Goal: Information Seeking & Learning: Learn about a topic

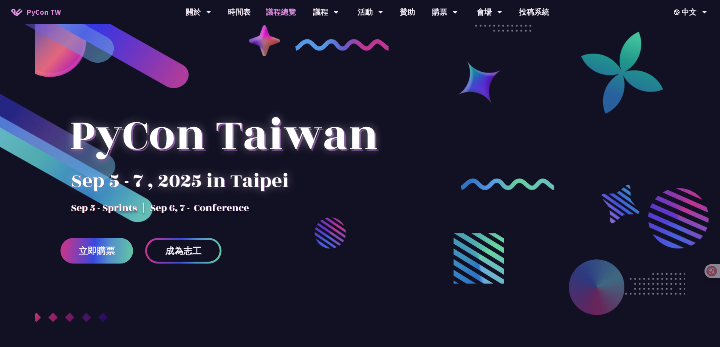
click at [281, 12] on link "議程總覽" at bounding box center [280, 12] width 45 height 24
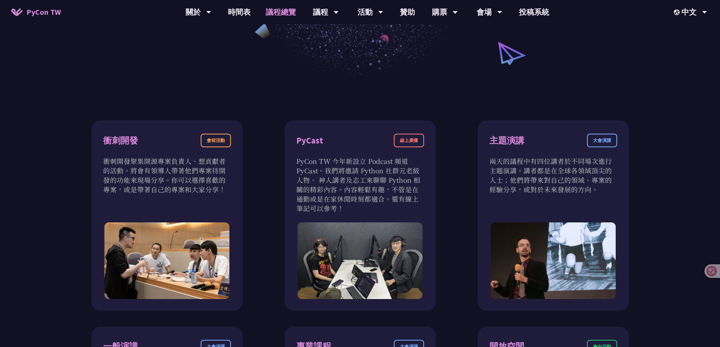
scroll to position [227, 0]
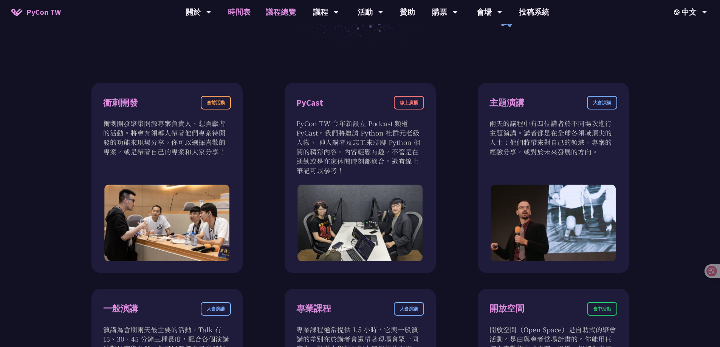
click at [241, 15] on link "時間表" at bounding box center [239, 12] width 38 height 24
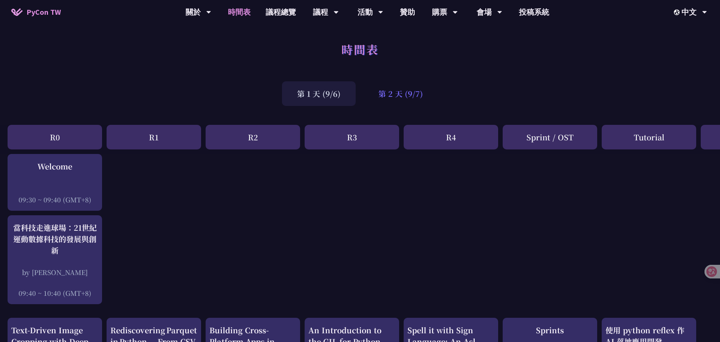
click at [398, 96] on div "第 2 天 (9/7)" at bounding box center [400, 93] width 75 height 25
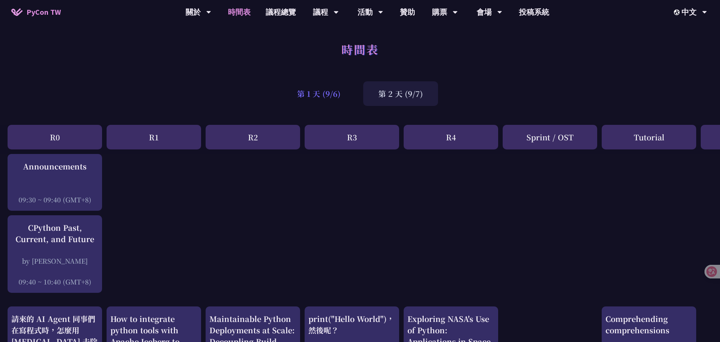
click at [333, 96] on div "第 1 天 (9/6)" at bounding box center [319, 93] width 74 height 25
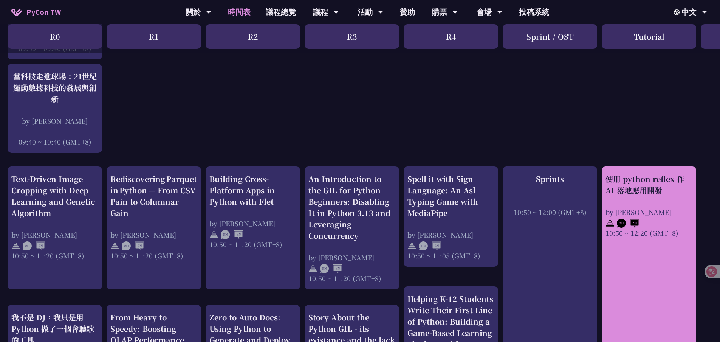
scroll to position [227, 0]
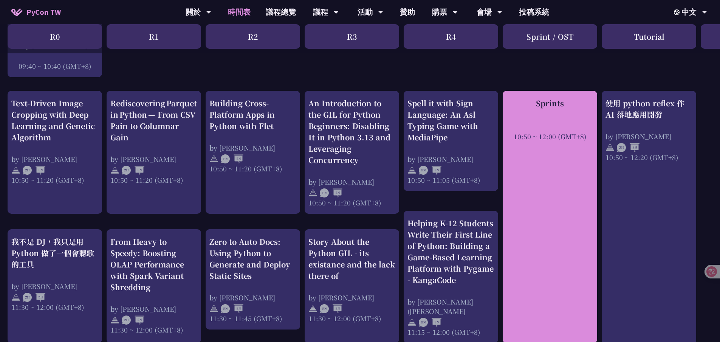
click at [524, 119] on div "Sprints 10:50 ~ 12:00 (GMT+8)" at bounding box center [550, 119] width 87 height 43
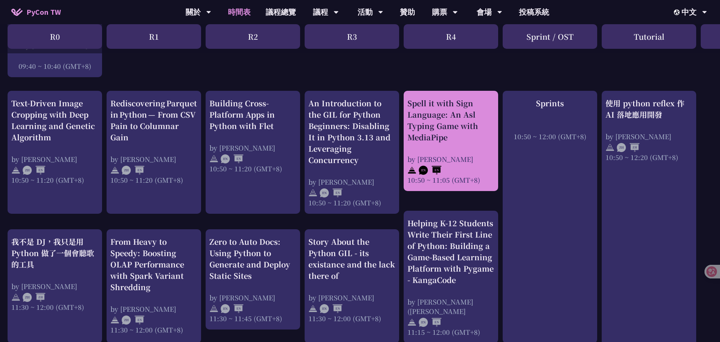
click at [471, 108] on div "Spell it with Sign Language: An Asl Typing Game with MediaPipe" at bounding box center [450, 120] width 87 height 45
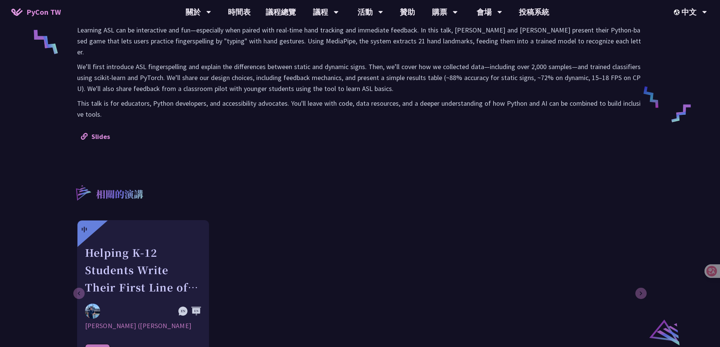
scroll to position [378, 0]
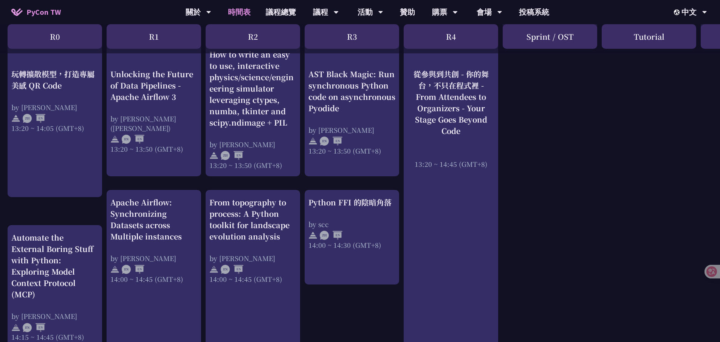
scroll to position [567, 0]
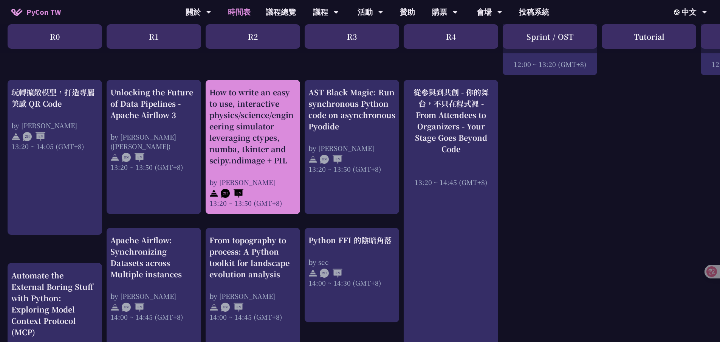
click at [284, 150] on div "How to write an easy to use, interactive physics/science/engineering simulator …" at bounding box center [252, 126] width 87 height 79
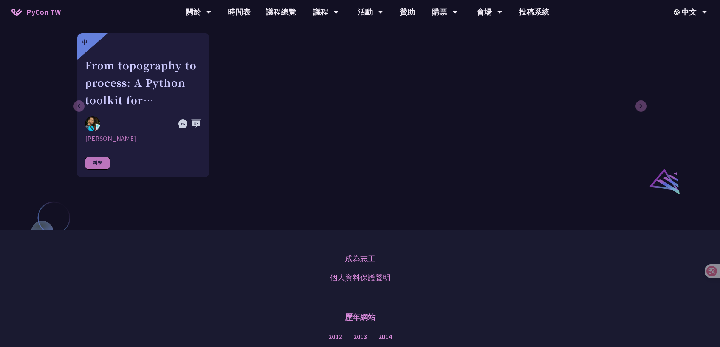
scroll to position [265, 0]
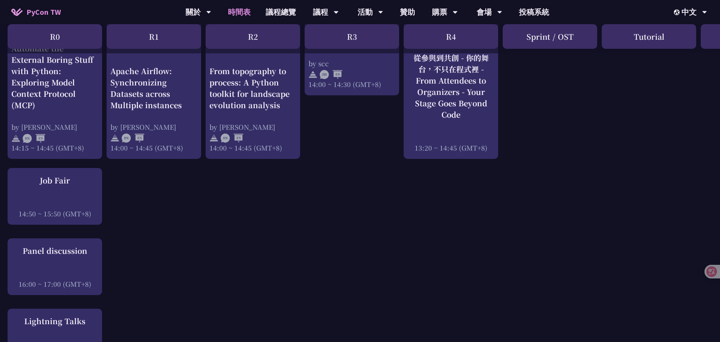
scroll to position [945, 0]
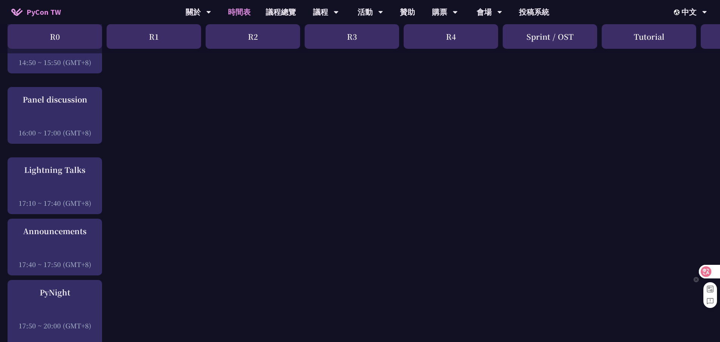
click at [706, 270] on icon at bounding box center [706, 272] width 8 height 8
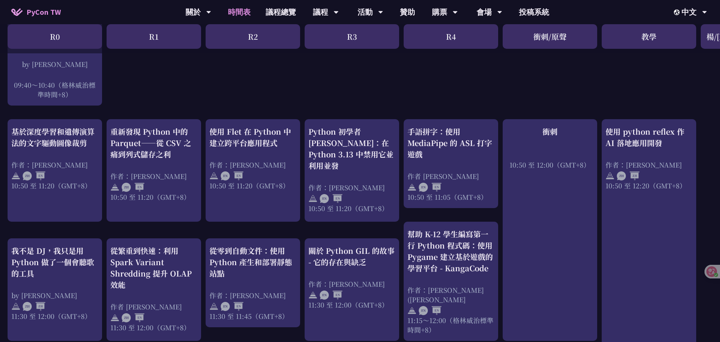
scroll to position [369, 0]
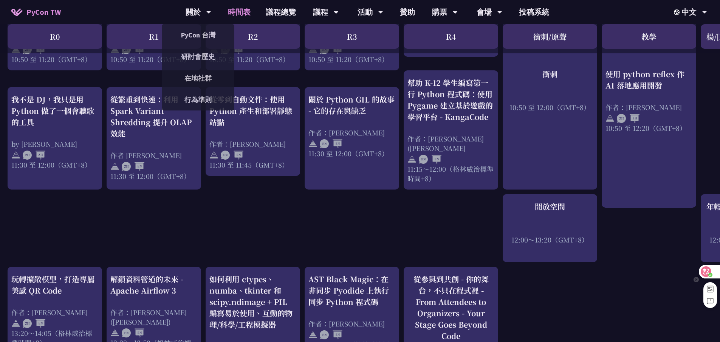
click at [713, 272] on div at bounding box center [709, 272] width 20 height 14
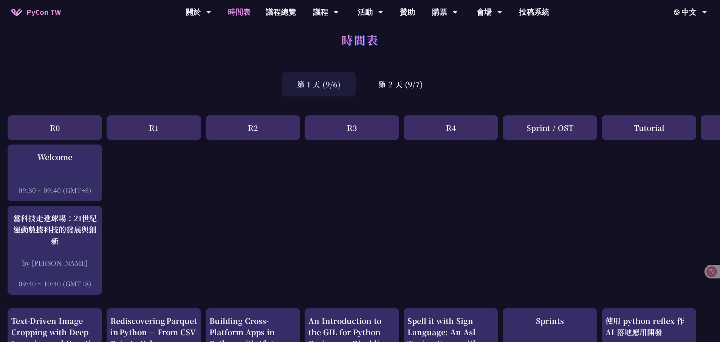
scroll to position [0, 0]
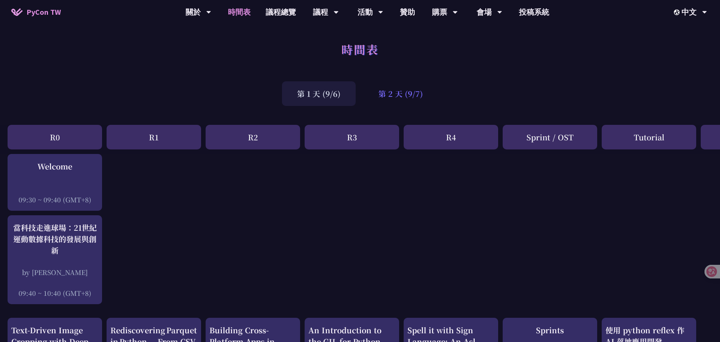
click at [378, 92] on div "第 2 天 (9/7)" at bounding box center [400, 93] width 75 height 25
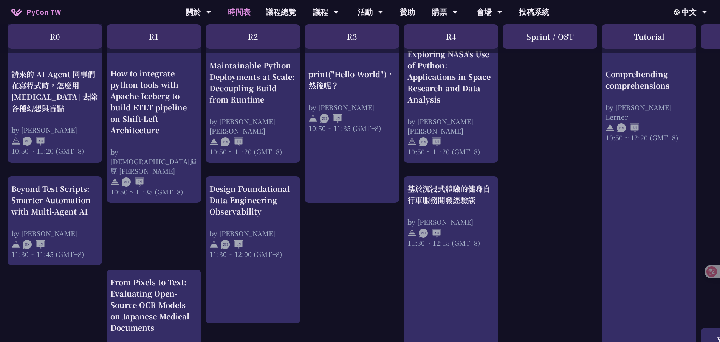
scroll to position [227, 0]
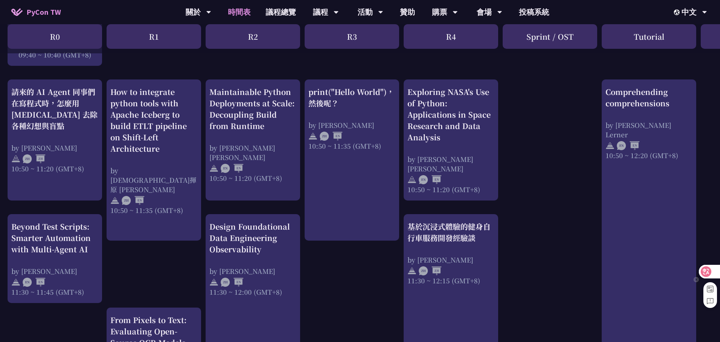
click at [711, 273] on div at bounding box center [709, 272] width 20 height 14
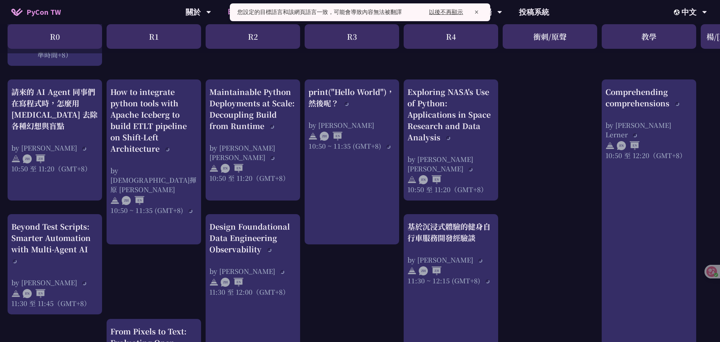
scroll to position [236, 0]
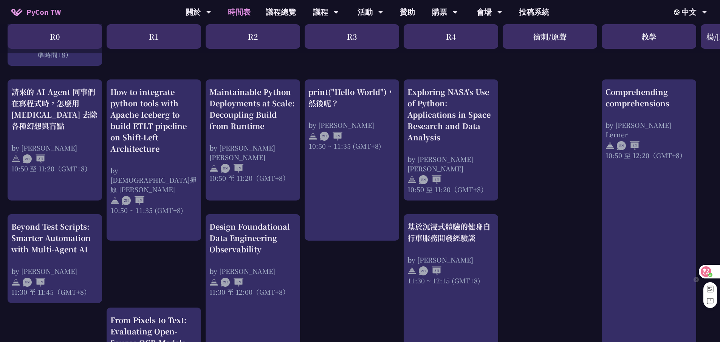
click at [704, 270] on icon at bounding box center [706, 272] width 8 height 8
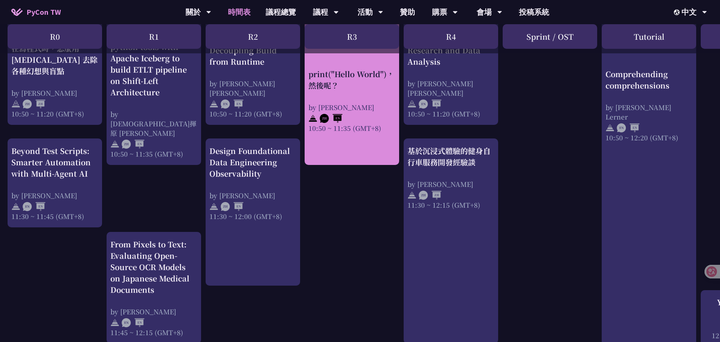
scroll to position [151, 0]
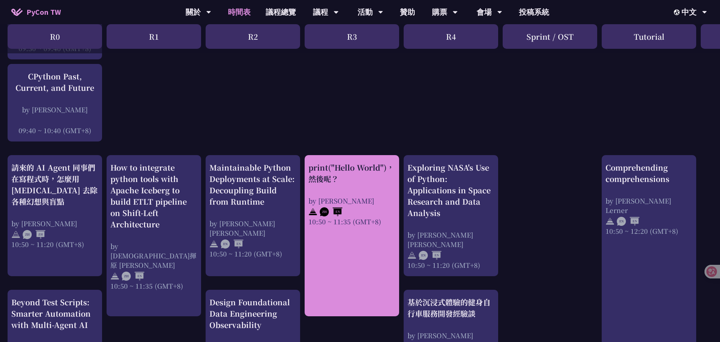
click at [356, 190] on div "print("Hello World")，然後呢？ by 高見龍 10:50 ~ 11:35 (GMT+8)" at bounding box center [351, 194] width 87 height 64
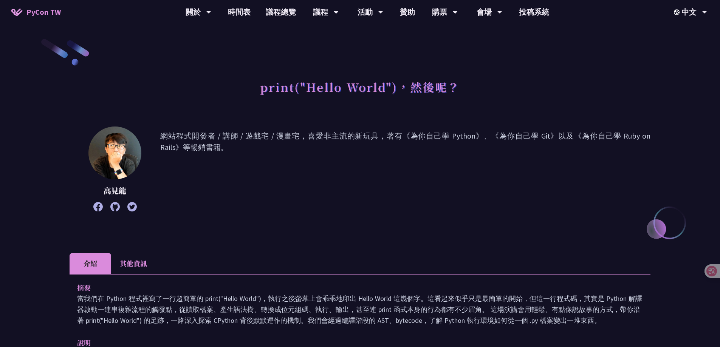
scroll to position [38, 0]
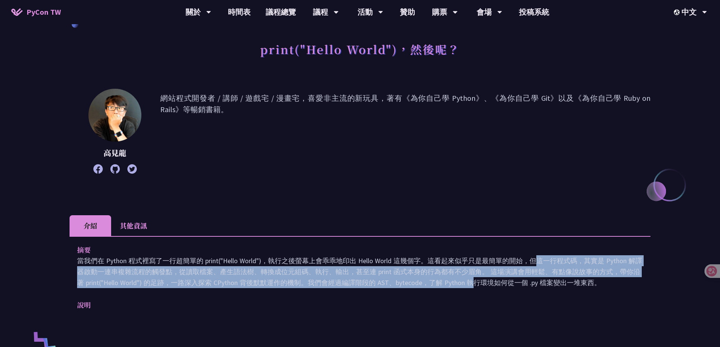
drag, startPoint x: 398, startPoint y: 262, endPoint x: 396, endPoint y: 280, distance: 18.2
click at [396, 280] on p "當我們在 Python 程式裡寫了一行超簡單的 print("Hello World")，執行之後螢幕上會乖乖地印出 Hello World 這幾個字。這看起…" at bounding box center [360, 272] width 566 height 33
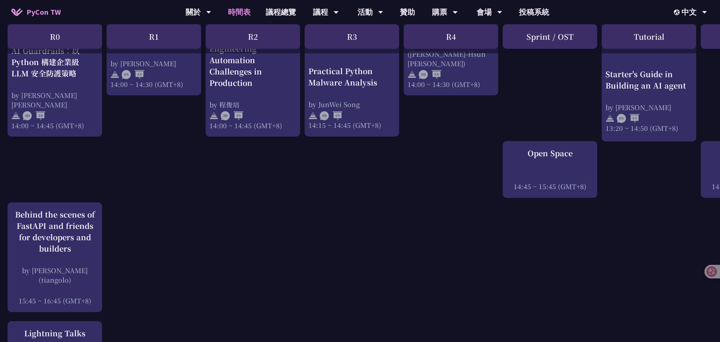
scroll to position [983, 0]
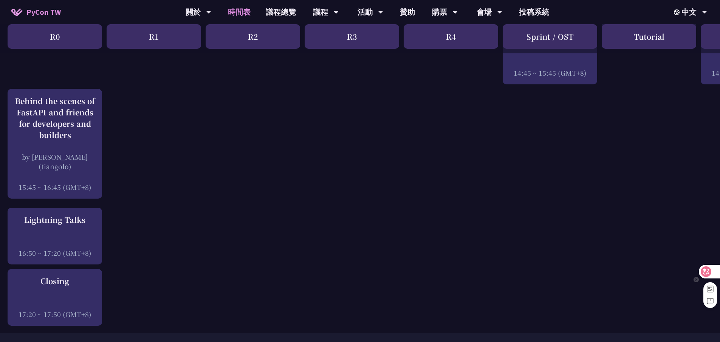
click at [707, 272] on icon at bounding box center [706, 271] width 6 height 6
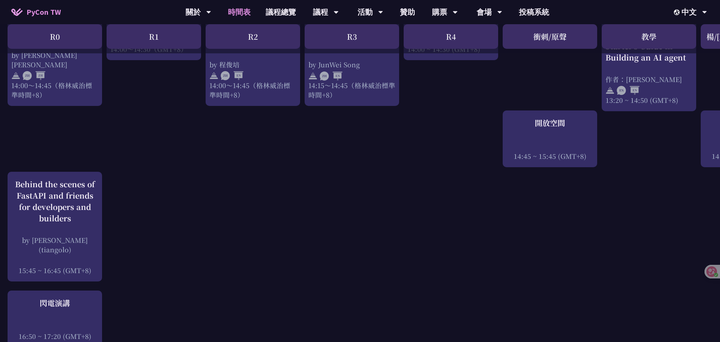
scroll to position [912, 0]
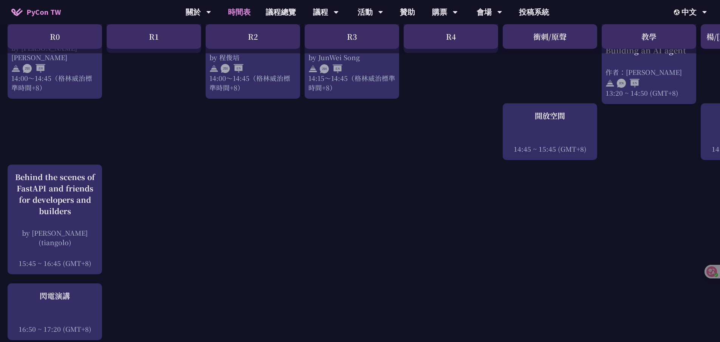
click at [70, 296] on div "閃電演講 16:50 ~ 17:20 (GMT+8)" at bounding box center [54, 311] width 87 height 43
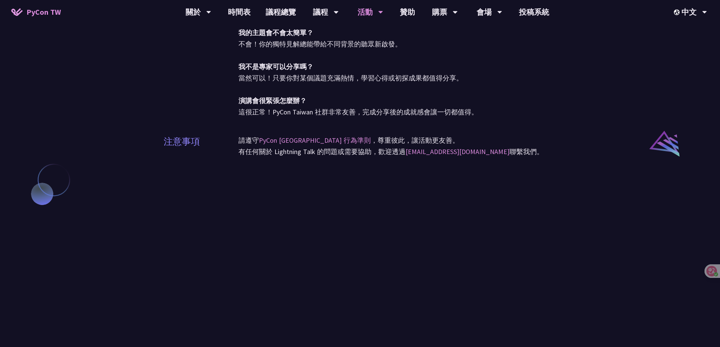
scroll to position [605, 0]
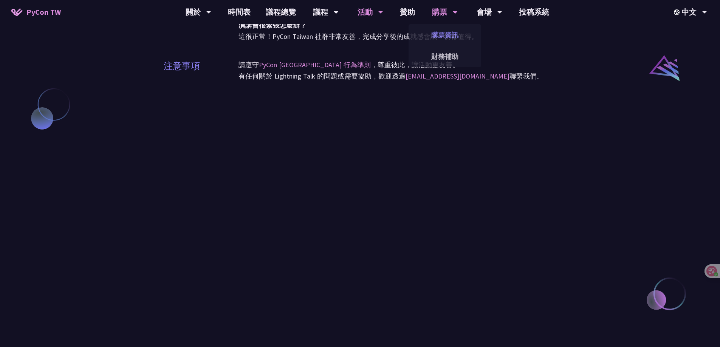
click at [444, 38] on link "購票資訊" at bounding box center [445, 35] width 73 height 18
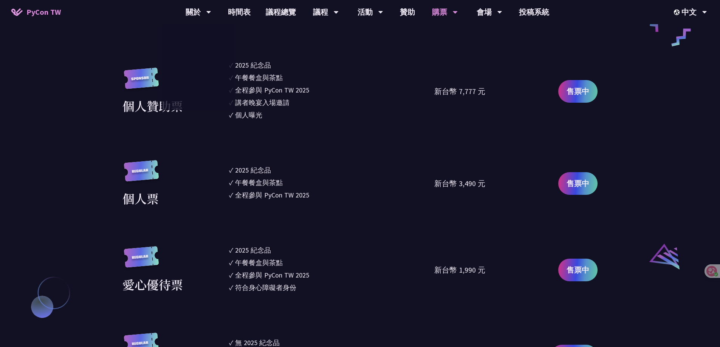
scroll to position [454, 0]
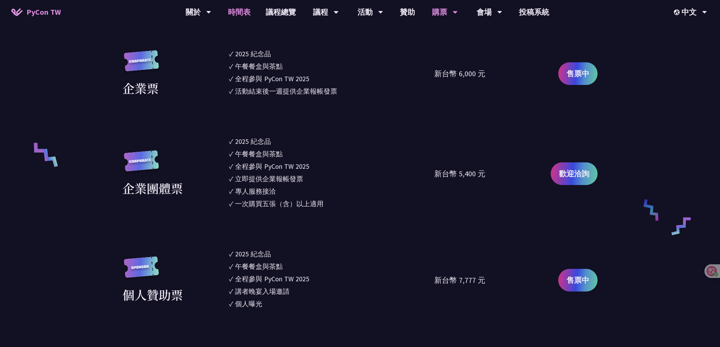
click at [246, 10] on link "時間表" at bounding box center [239, 12] width 38 height 24
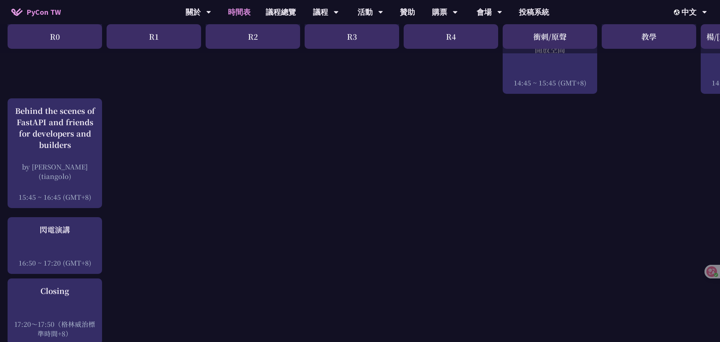
scroll to position [742, 0]
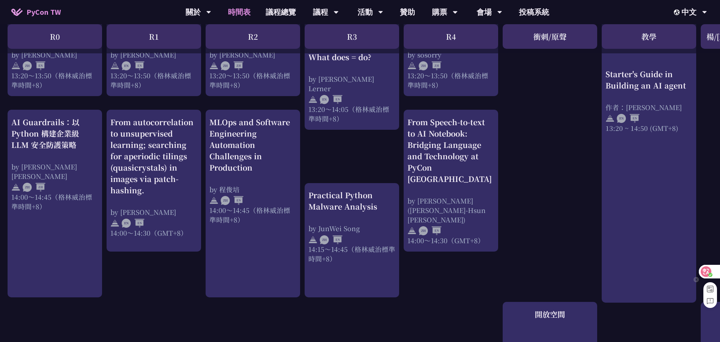
click at [719, 269] on div at bounding box center [709, 272] width 21 height 14
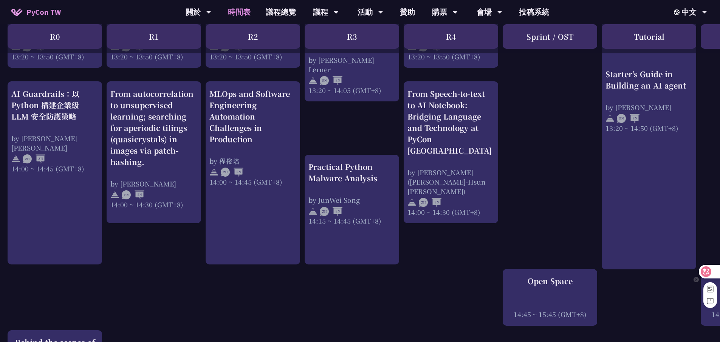
scroll to position [723, 0]
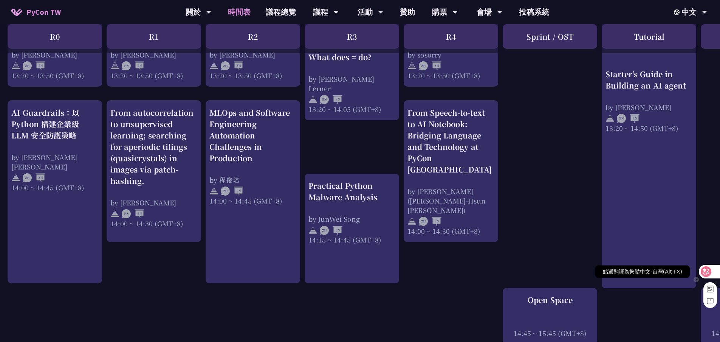
click at [712, 274] on div at bounding box center [709, 272] width 20 height 14
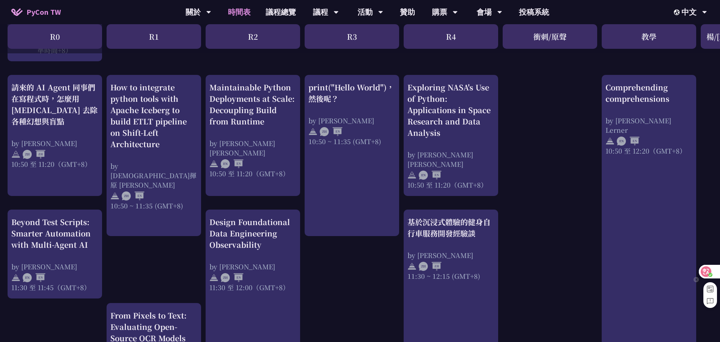
click at [712, 273] on icon at bounding box center [710, 274] width 3 height 3
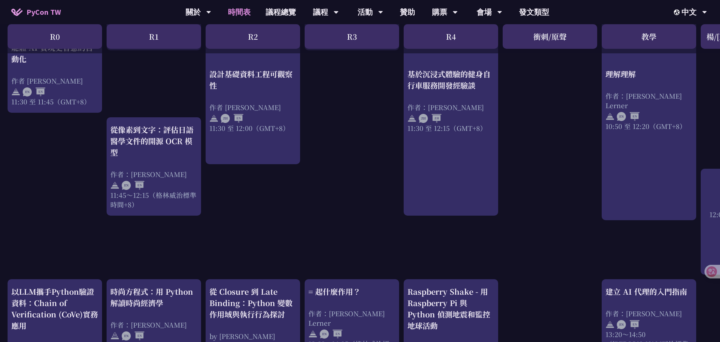
scroll to position [528, 0]
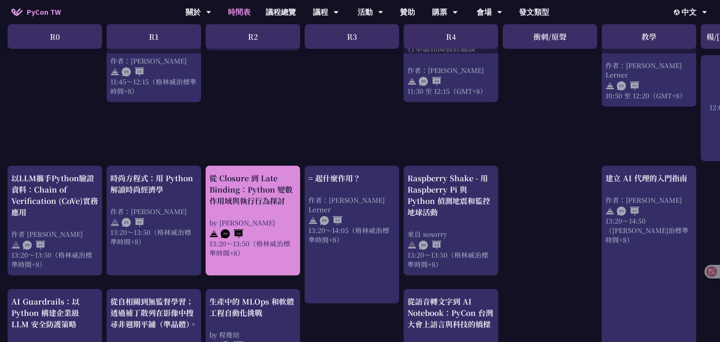
click at [254, 198] on div "從 Closure 到 Late Binding：Python 變數作用域與執行行為探討" at bounding box center [252, 189] width 87 height 34
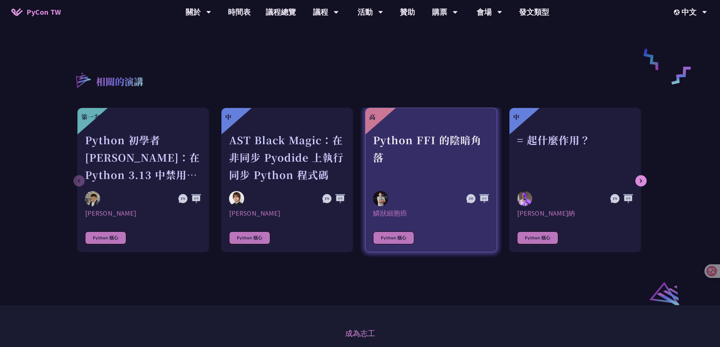
scroll to position [302, 0]
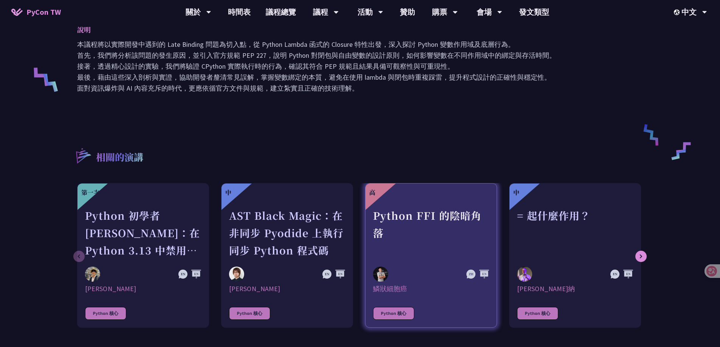
click at [444, 227] on div "Python FFI 的陰暗角落" at bounding box center [431, 233] width 116 height 52
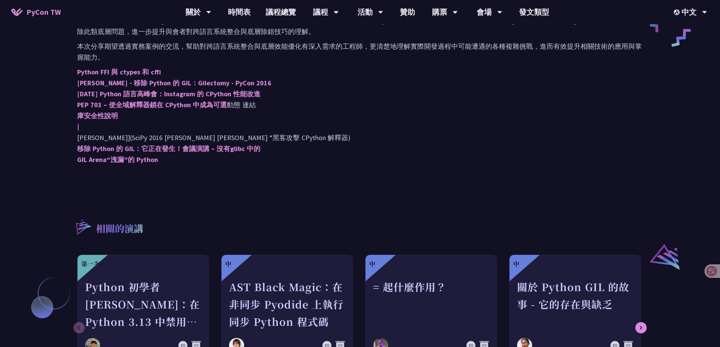
scroll to position [491, 0]
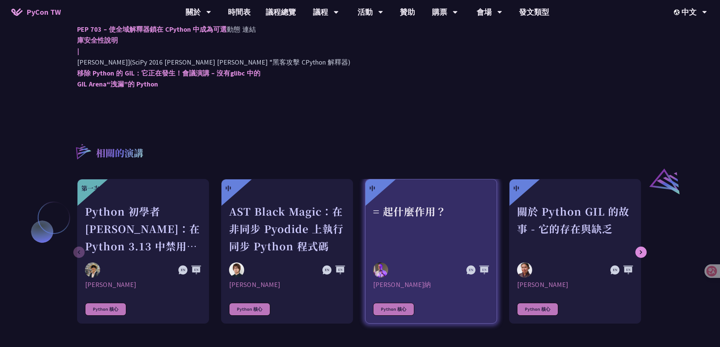
click at [443, 223] on div "= 起什麼作用？" at bounding box center [431, 229] width 116 height 52
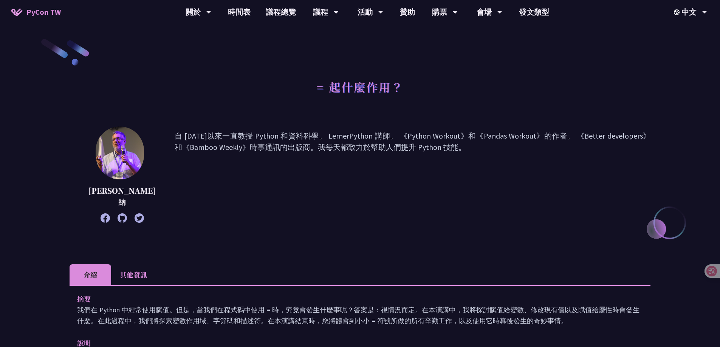
scroll to position [151, 0]
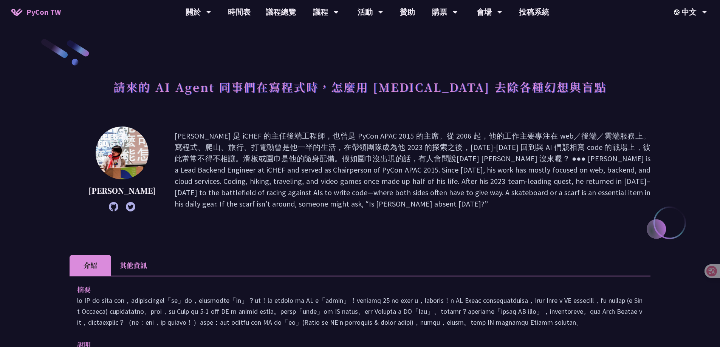
scroll to position [38, 0]
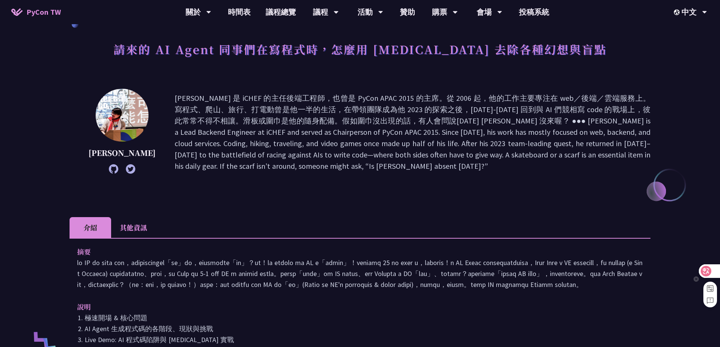
click at [705, 272] on icon at bounding box center [706, 272] width 8 height 8
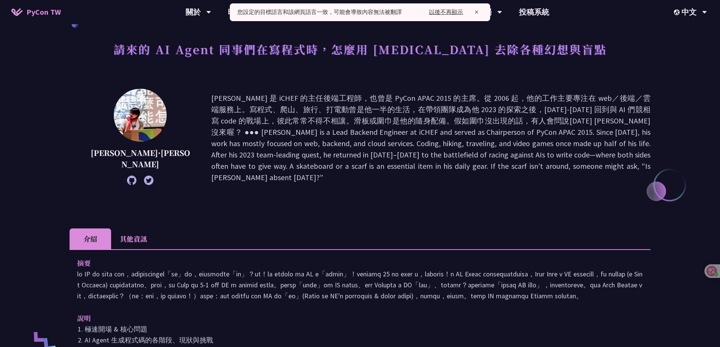
scroll to position [76, 0]
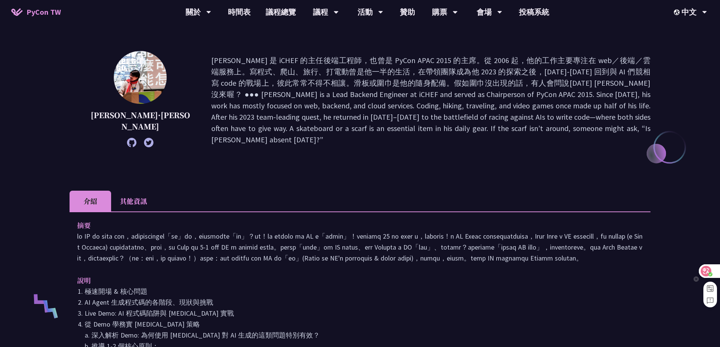
click at [714, 271] on div at bounding box center [709, 272] width 20 height 14
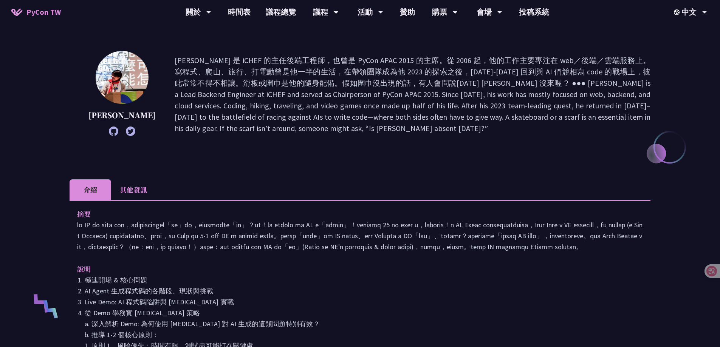
scroll to position [113, 0]
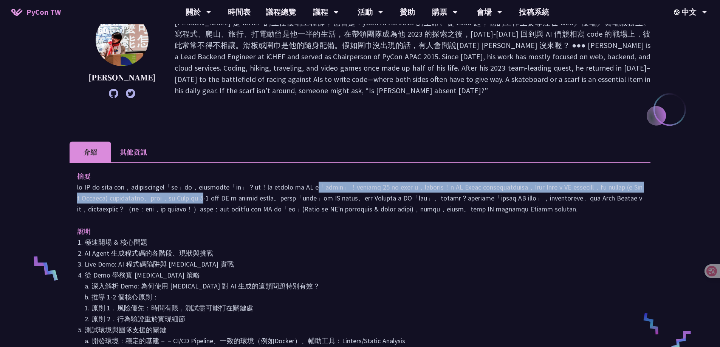
drag, startPoint x: 387, startPoint y: 186, endPoint x: 499, endPoint y: 197, distance: 111.7
click at [499, 197] on p at bounding box center [360, 198] width 566 height 33
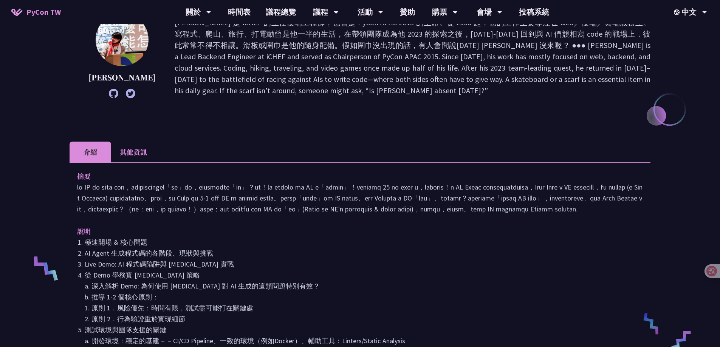
click at [491, 211] on p at bounding box center [360, 198] width 566 height 33
drag, startPoint x: 458, startPoint y: 190, endPoint x: 435, endPoint y: 235, distance: 50.5
click at [435, 215] on p at bounding box center [360, 198] width 566 height 33
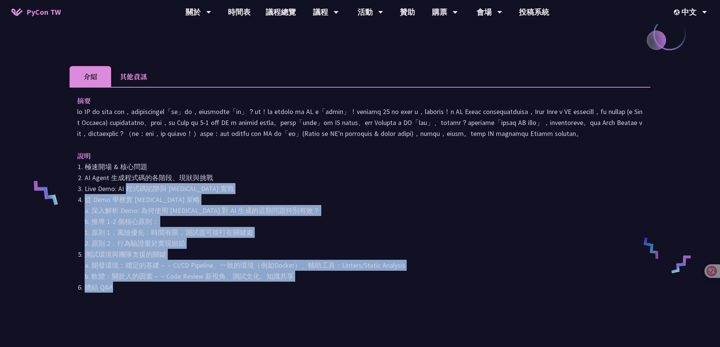
drag, startPoint x: 129, startPoint y: 212, endPoint x: 127, endPoint y: 306, distance: 93.8
click at [127, 293] on ol "極速開場 & 核心問題 AI Agent 生成程式碼的各階段、現狀與挑戰 Live Demo: AI 程式碼陷阱與 [MEDICAL_DATA] 實戰 從 D…" at bounding box center [360, 227] width 566 height 132
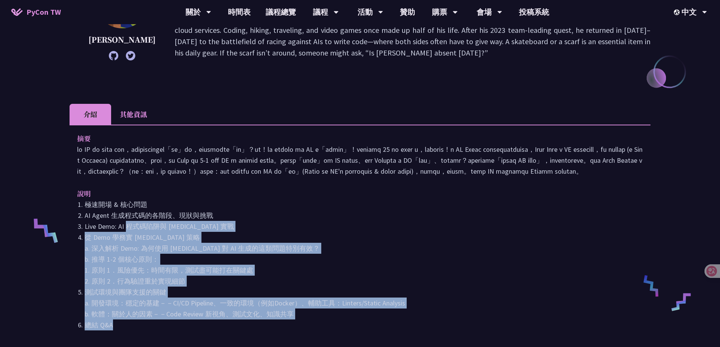
scroll to position [0, 0]
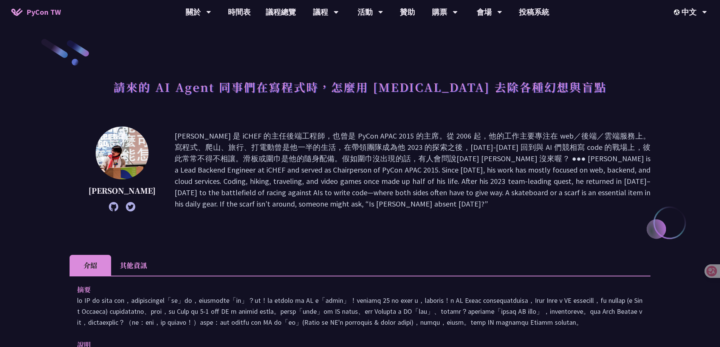
click at [143, 267] on li "其他資訊" at bounding box center [133, 265] width 45 height 21
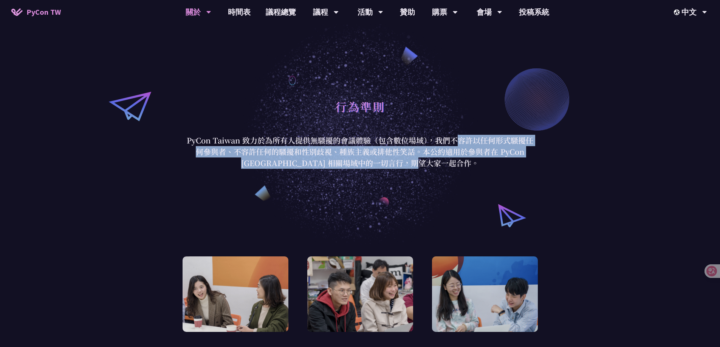
drag, startPoint x: 370, startPoint y: 144, endPoint x: 372, endPoint y: 161, distance: 16.8
click at [372, 161] on p "PyCon Taiwan 致力於為所有人提供無騷擾的會議體驗（包含數位場域），我們不容許以任何形式騷擾任何參與者、不容許任何的騷擾和性別歧視、種族主義或排他性…" at bounding box center [360, 152] width 352 height 34
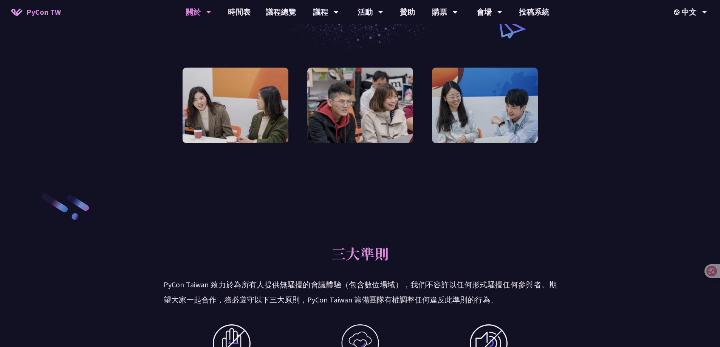
scroll to position [265, 0]
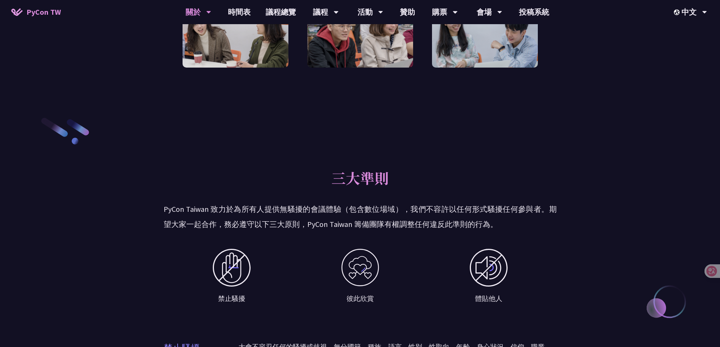
drag, startPoint x: 363, startPoint y: 206, endPoint x: 365, endPoint y: 223, distance: 16.8
click at [365, 223] on p "PyCon Taiwan 致力於為所有人提供無騷擾的會議體驗（包含數位場域），我們不容許以任何形式騷擾任何參與者。期望大家一起合作，務必遵守以下三大原則，Py…" at bounding box center [360, 217] width 393 height 30
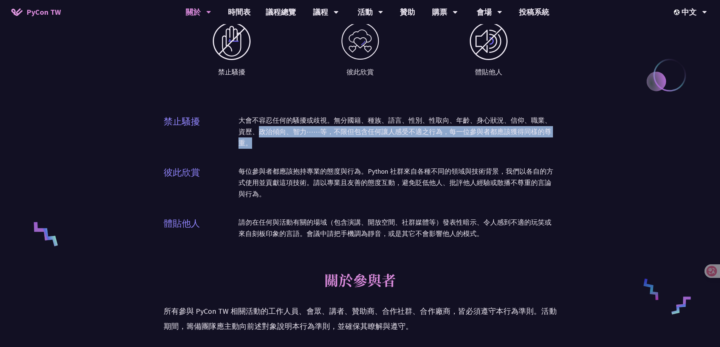
drag, startPoint x: 260, startPoint y: 126, endPoint x: 274, endPoint y: 146, distance: 24.7
click at [274, 146] on p "大會不容忍任何的騷擾或歧視。無分國籍、種族、語言、性別、性取向、年齡、身心狀況、信仰、職業、資歷、政治傾向、智力⋯⋯等，不限但包含任何讓人感受不適之行為，每一…" at bounding box center [398, 132] width 318 height 34
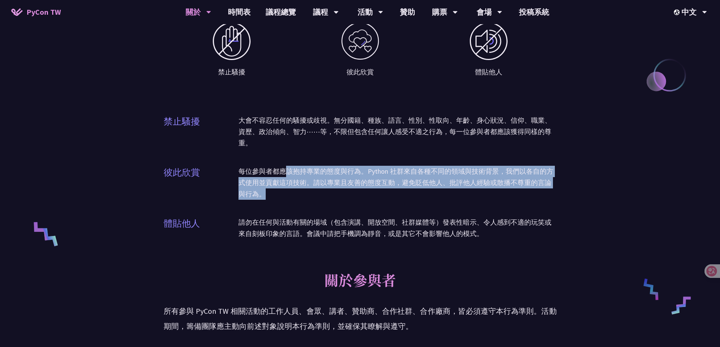
drag, startPoint x: 289, startPoint y: 174, endPoint x: 293, endPoint y: 191, distance: 16.7
click at [293, 191] on p "每位參與者都應該抱持專業的態度與行為。Python 社群來自各種不同的領域與技術背景，我們以各自的方式使用並貢獻這項技術。請以專業且友善的態度互動，避免貶低他…" at bounding box center [398, 183] width 318 height 34
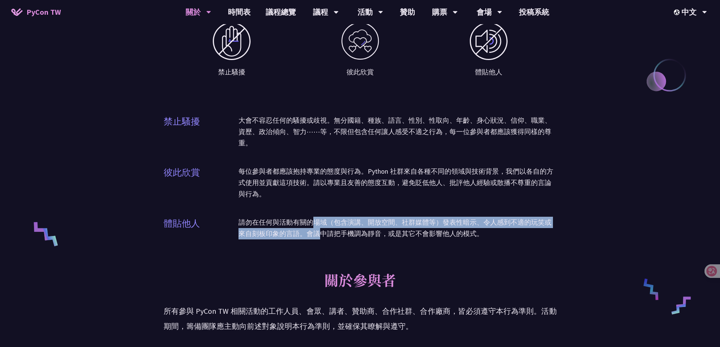
drag, startPoint x: 316, startPoint y: 223, endPoint x: 319, endPoint y: 231, distance: 8.7
click at [319, 231] on p "請勿在任何與活動有關的場域（包含演講、開放空間、社群媒體等）發表性暗示、令人感到不適的玩笑或來自刻板印象的言語。會議中請把手機調為靜音，或是其它不會影響他人的…" at bounding box center [398, 228] width 318 height 23
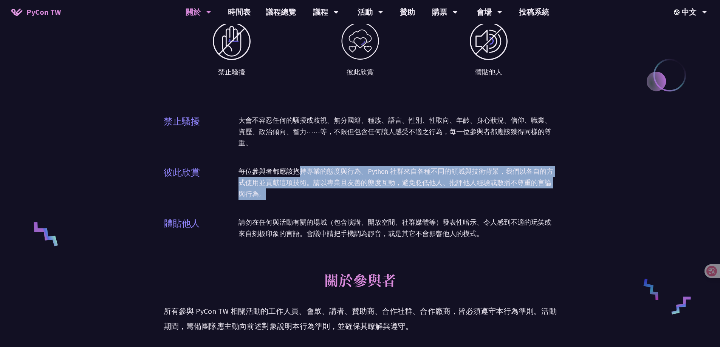
drag, startPoint x: 297, startPoint y: 170, endPoint x: 300, endPoint y: 196, distance: 25.5
click at [300, 196] on p "每位參與者都應該抱持專業的態度與行為。Python 社群來自各種不同的領域與技術背景，我們以各自的方式使用並貢獻這項技術。請以專業且友善的態度互動，避免貶低他…" at bounding box center [398, 183] width 318 height 34
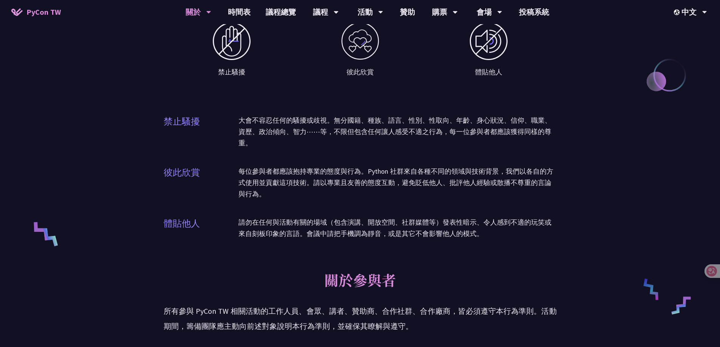
click at [407, 209] on div "三大準則 PyCon Taiwan 致力於為所有人提供無騷擾的會議體驗（包含數位場域），我們不容許以任何形式騷擾任何參與者。期望大家一起合作，務必遵守以下三大…" at bounding box center [360, 92] width 393 height 329
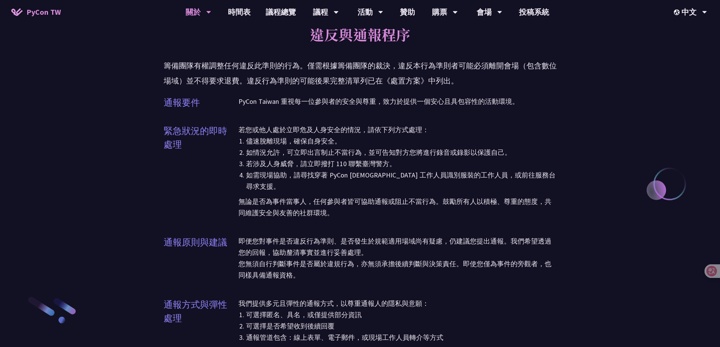
scroll to position [1021, 0]
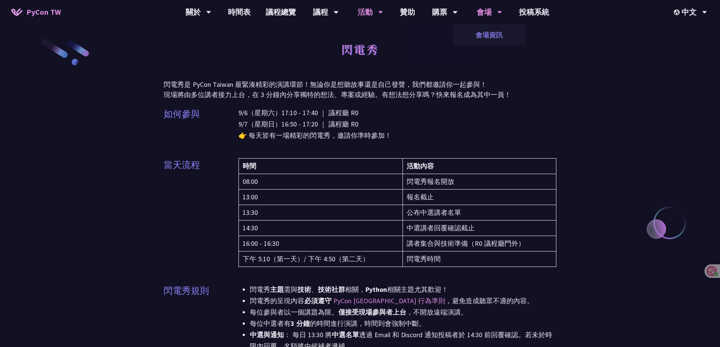
click at [487, 36] on link "會場資訊" at bounding box center [489, 35] width 73 height 18
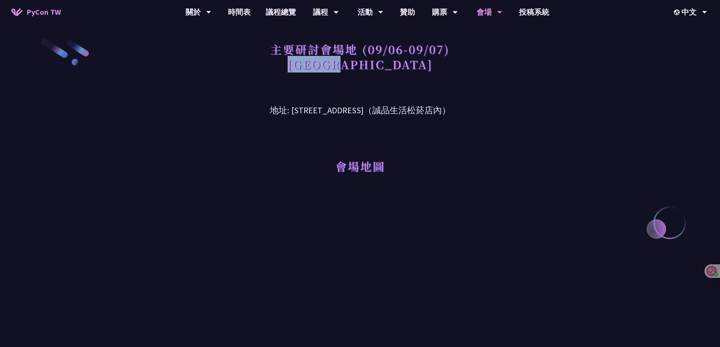
drag, startPoint x: 324, startPoint y: 62, endPoint x: 392, endPoint y: 62, distance: 68.4
click at [392, 62] on h1 "主要研討會場地 (09/06-09/07) 台北文創六樓" at bounding box center [360, 57] width 180 height 38
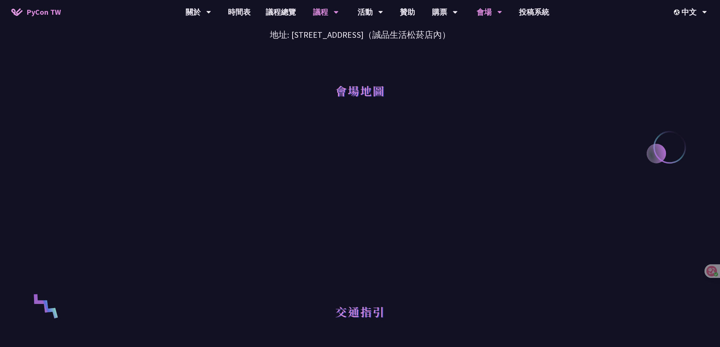
scroll to position [38, 0]
